Goal: Information Seeking & Learning: Learn about a topic

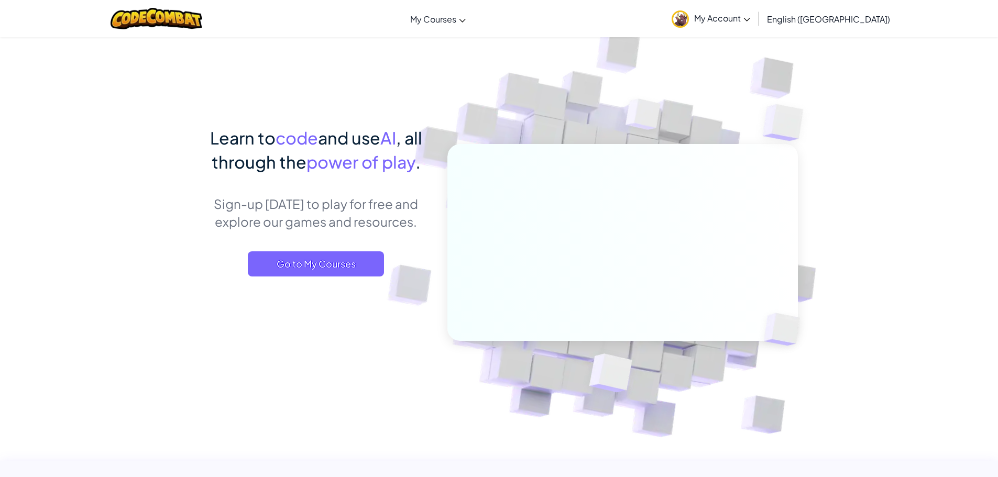
click at [755, 12] on link "My Account" at bounding box center [710, 18] width 89 height 33
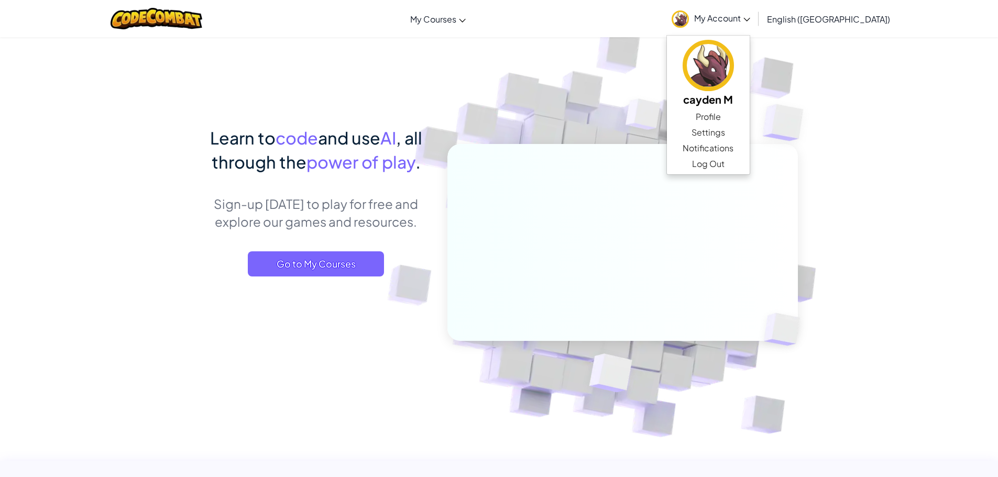
click at [750, 15] on span "My Account" at bounding box center [722, 18] width 56 height 11
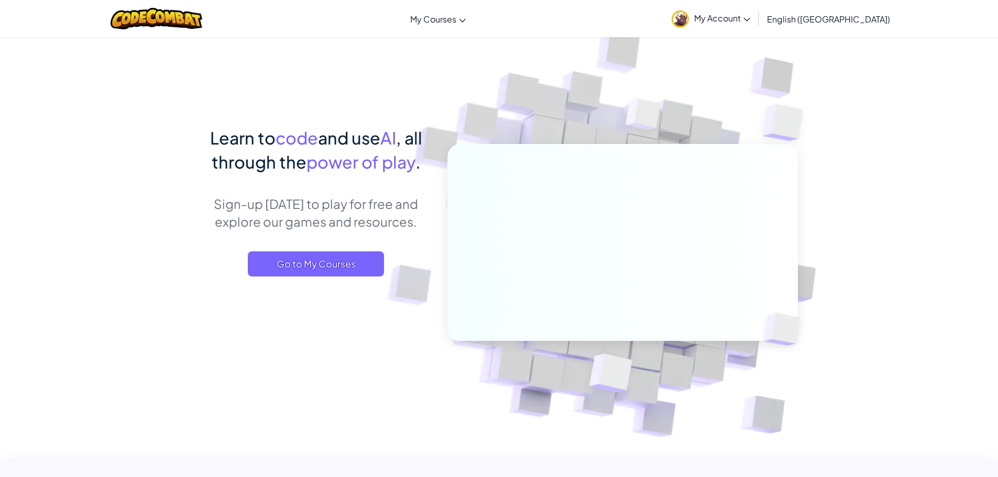
click at [750, 15] on span "My Account" at bounding box center [722, 18] width 56 height 11
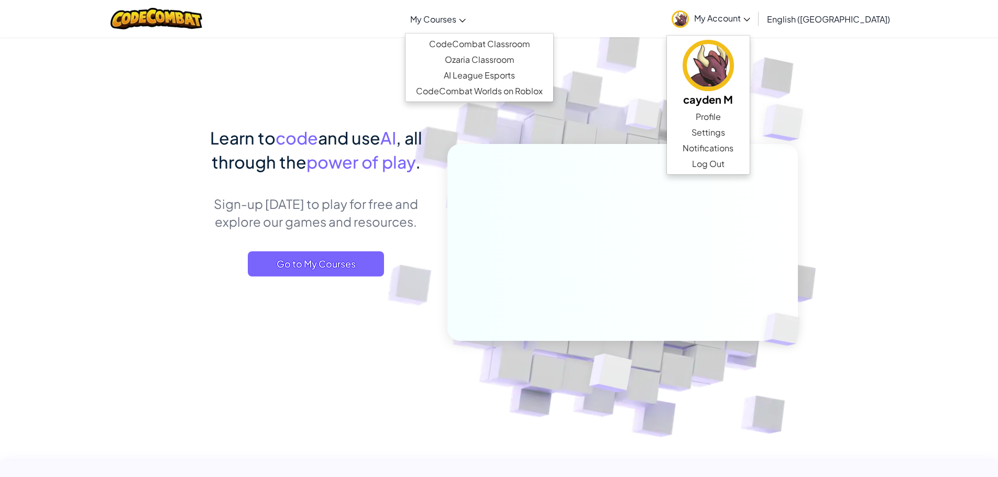
click at [456, 22] on span "My Courses" at bounding box center [433, 19] width 46 height 11
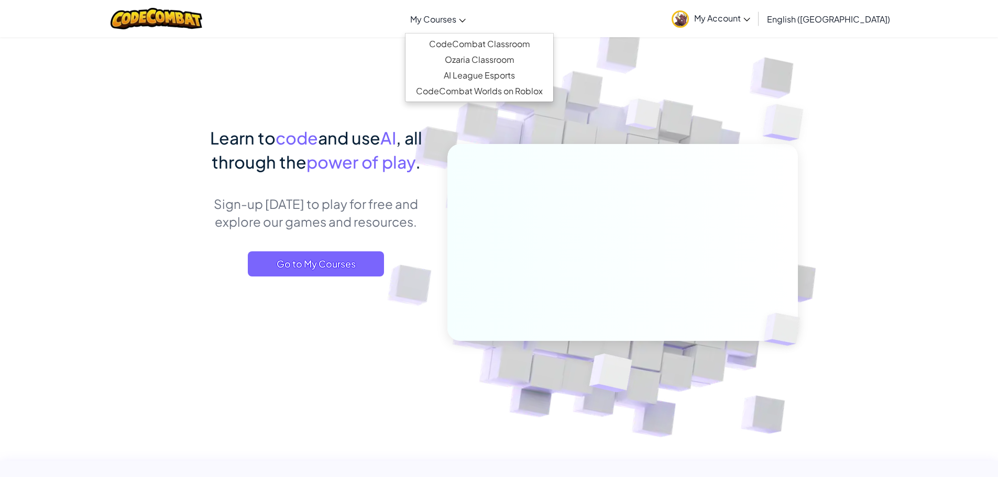
click at [469, 12] on link "My Courses" at bounding box center [438, 19] width 66 height 28
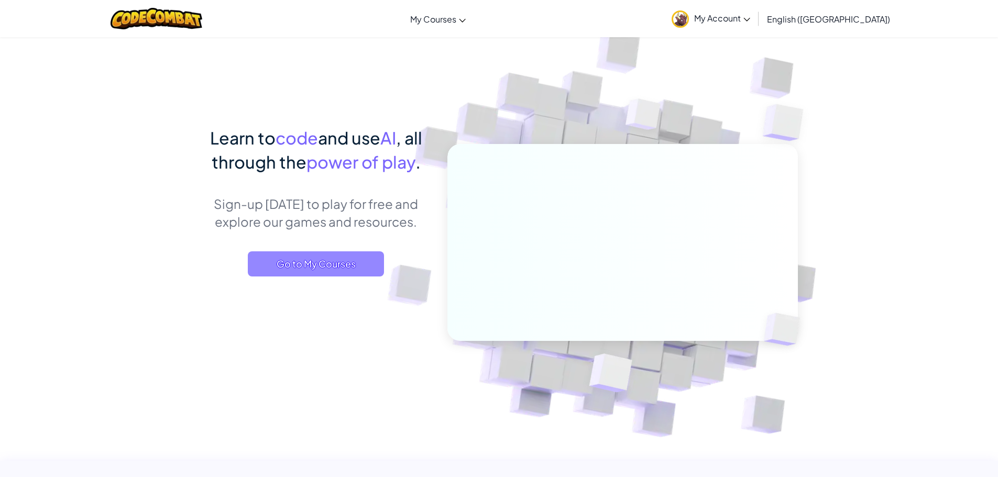
click at [327, 256] on span "Go to My Courses" at bounding box center [316, 263] width 136 height 25
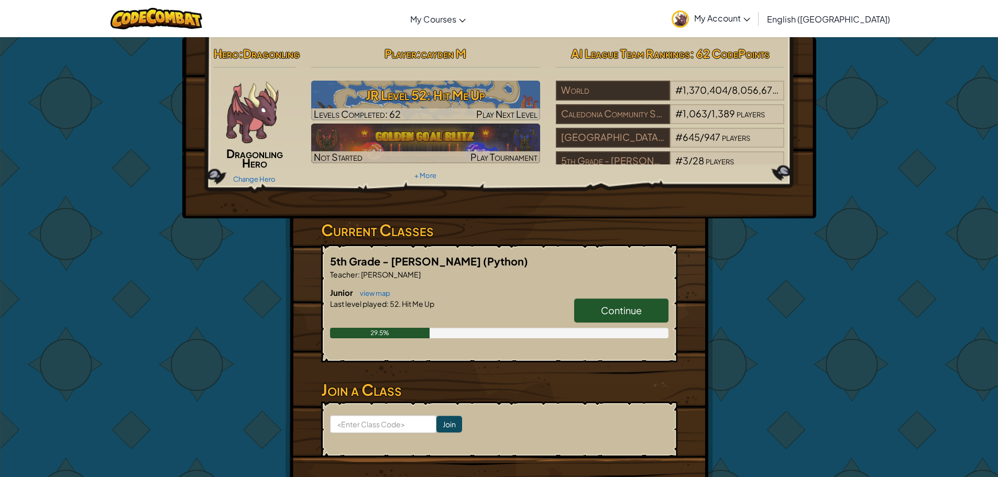
click at [598, 323] on link "Continue" at bounding box center [621, 311] width 94 height 24
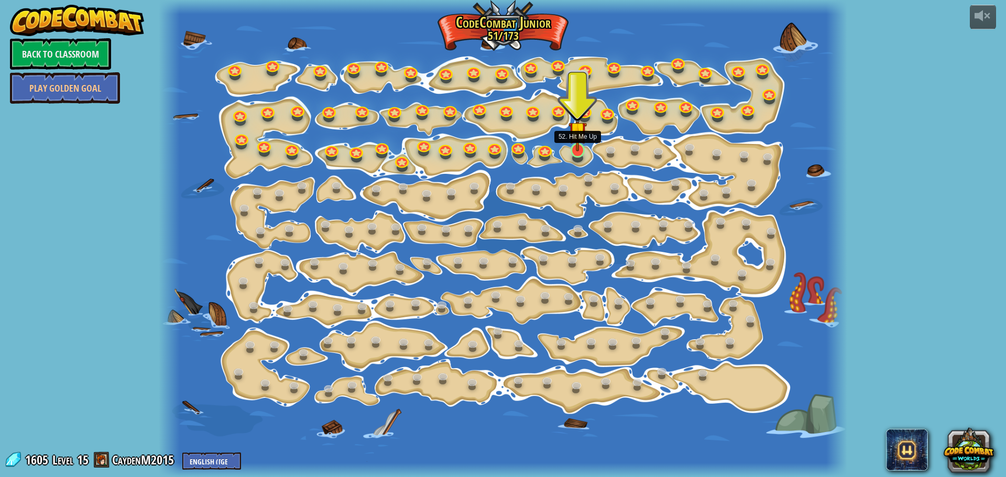
click at [579, 151] on img at bounding box center [577, 130] width 18 height 41
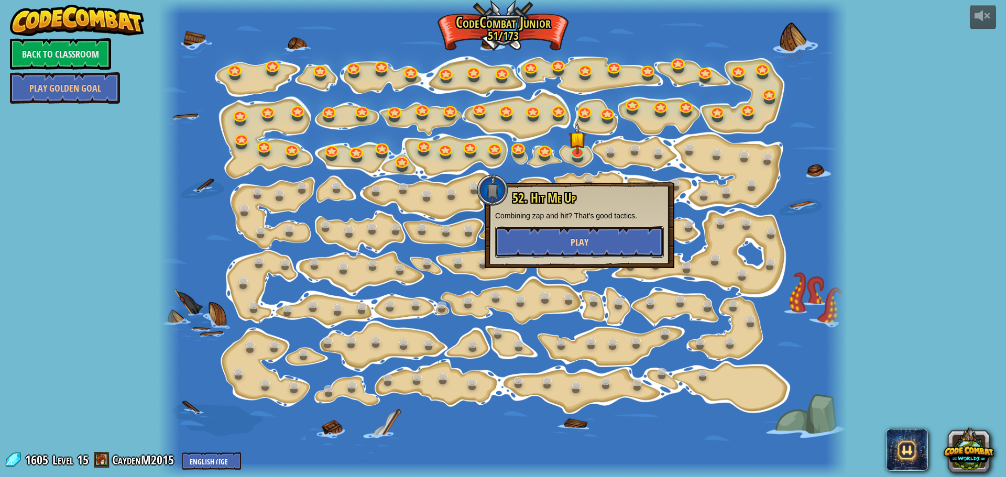
click at [591, 234] on button "Play" at bounding box center [579, 241] width 169 height 31
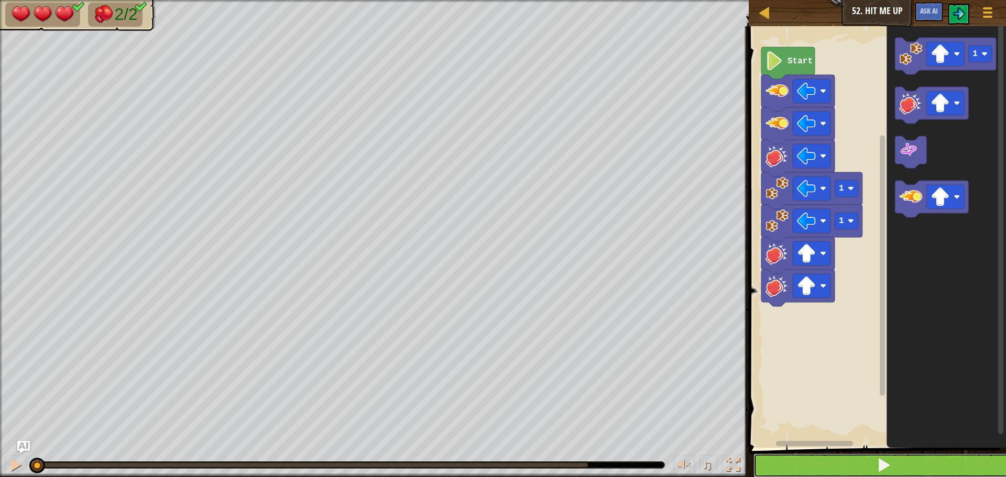
click at [841, 461] on button at bounding box center [883, 466] width 260 height 24
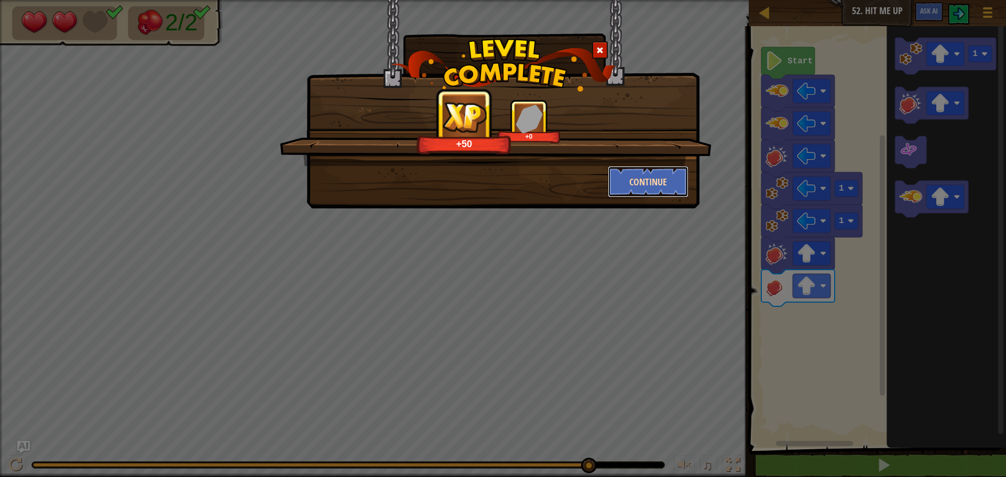
click at [644, 173] on button "Continue" at bounding box center [648, 181] width 81 height 31
